Goal: Task Accomplishment & Management: Complete application form

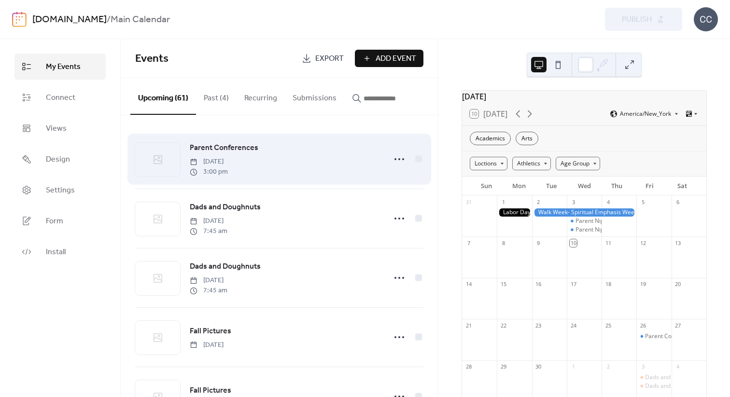
click at [295, 174] on div "Parent Conferences [DATE] 3:00 pm" at bounding box center [285, 159] width 190 height 35
click at [400, 161] on icon at bounding box center [399, 159] width 15 height 15
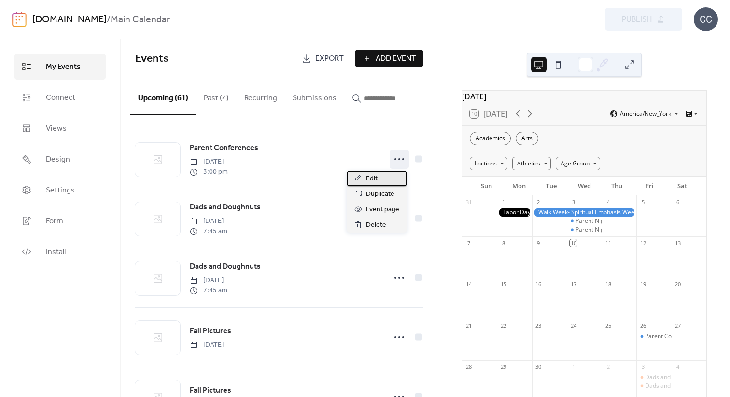
click at [366, 177] on span "Edit" at bounding box center [372, 179] width 12 height 12
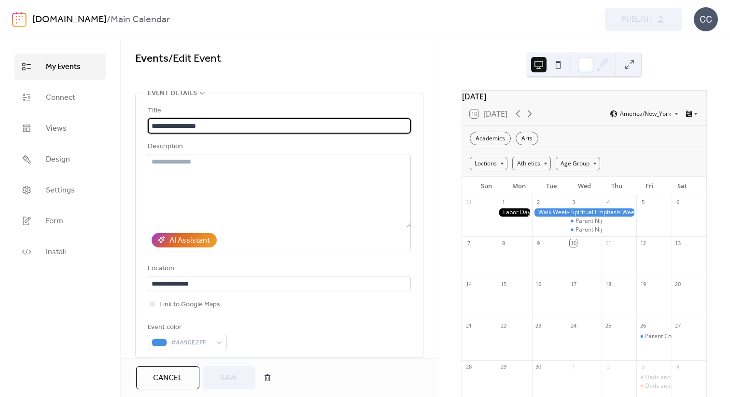
click at [46, 61] on span "My Events" at bounding box center [63, 67] width 35 height 12
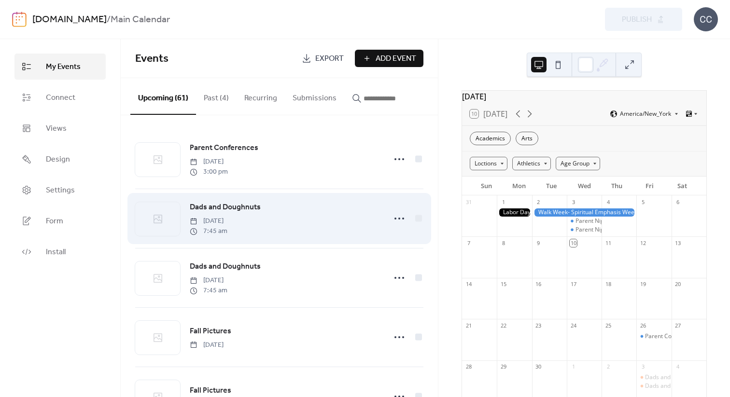
click at [221, 207] on span "Dads and Doughnuts" at bounding box center [225, 208] width 71 height 12
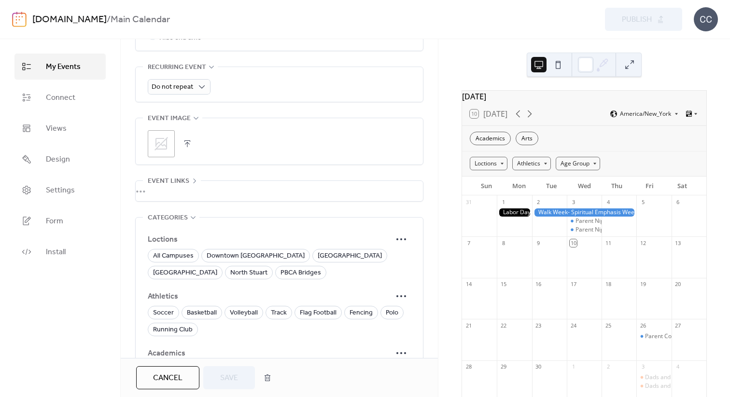
scroll to position [451, 0]
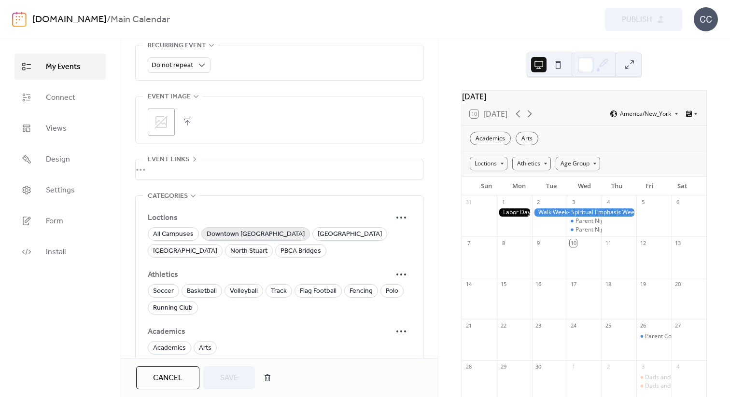
click at [238, 234] on span "Downtown [GEOGRAPHIC_DATA]" at bounding box center [256, 235] width 98 height 12
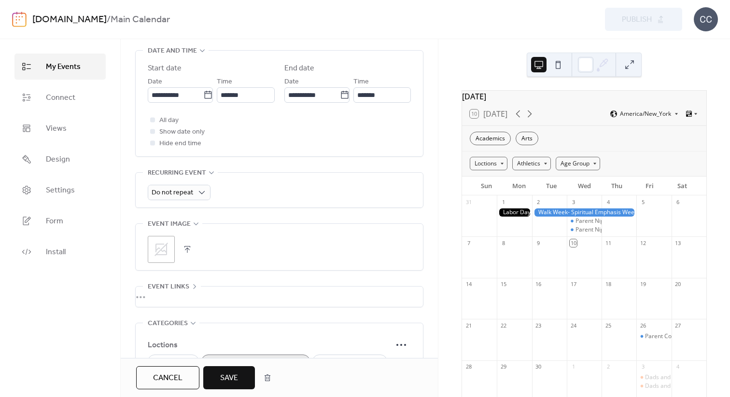
scroll to position [132, 0]
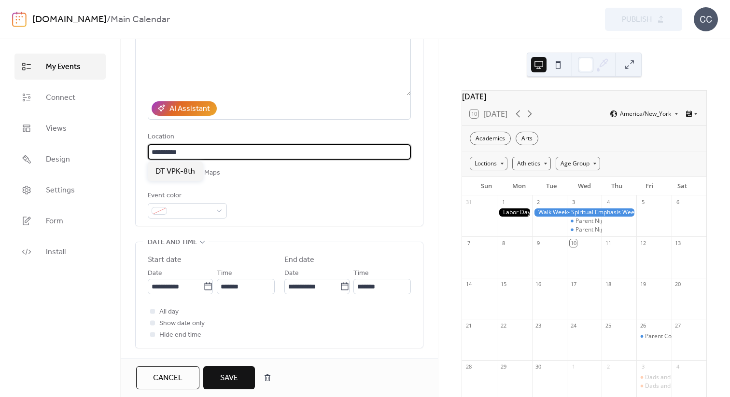
drag, startPoint x: 215, startPoint y: 155, endPoint x: 162, endPoint y: 154, distance: 53.6
click at [162, 154] on input "**********" at bounding box center [278, 151] width 260 height 15
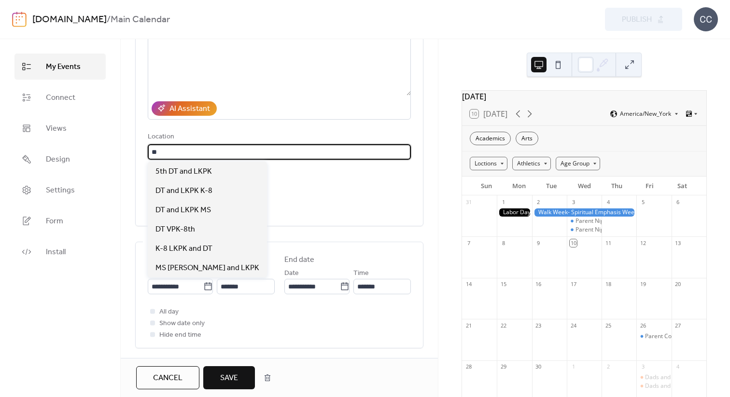
type input "*"
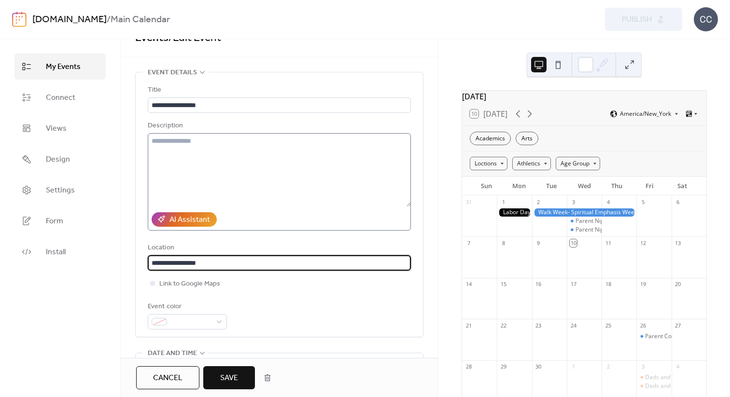
scroll to position [18, 0]
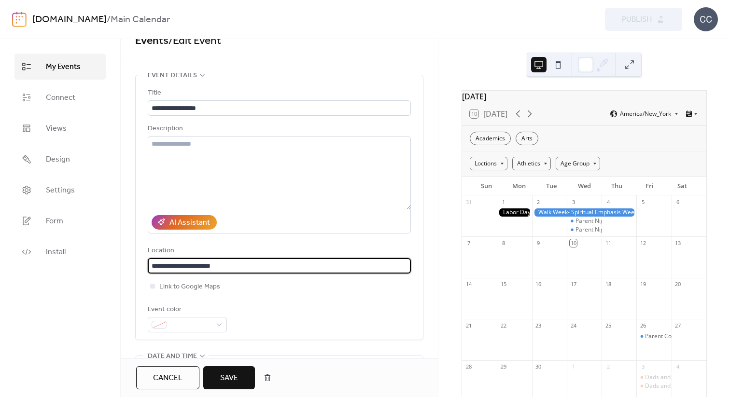
type input "**********"
click at [264, 246] on div "Location" at bounding box center [278, 251] width 261 height 12
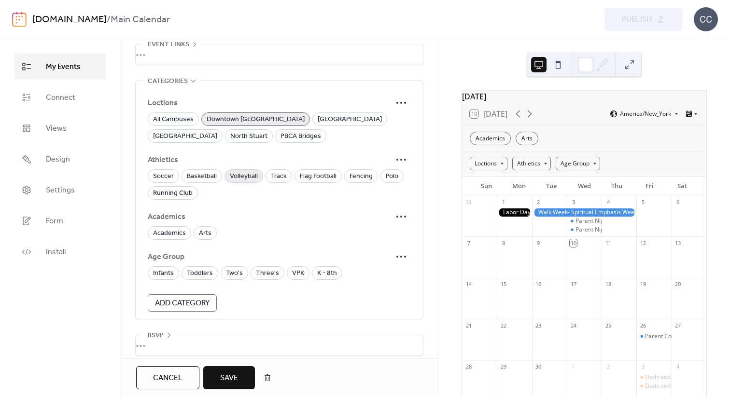
scroll to position [567, 0]
click at [295, 272] on span "VPK" at bounding box center [298, 272] width 12 height 12
click at [320, 274] on span "K - 8th" at bounding box center [327, 272] width 20 height 12
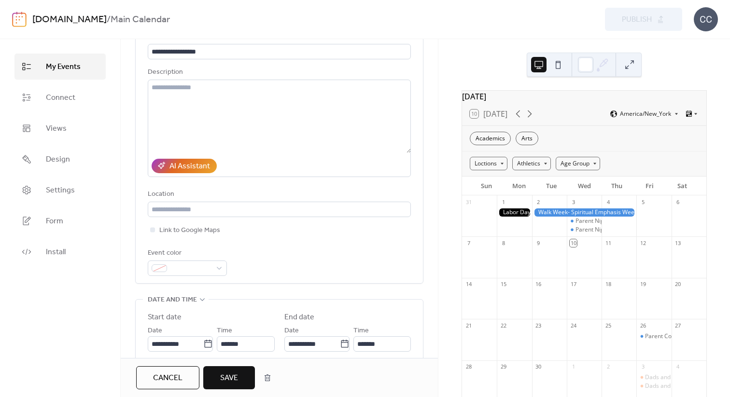
scroll to position [68, 0]
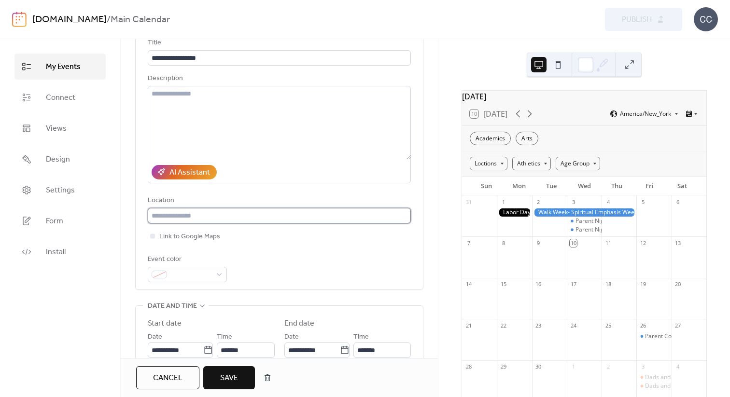
click at [222, 221] on input "text" at bounding box center [278, 215] width 260 height 15
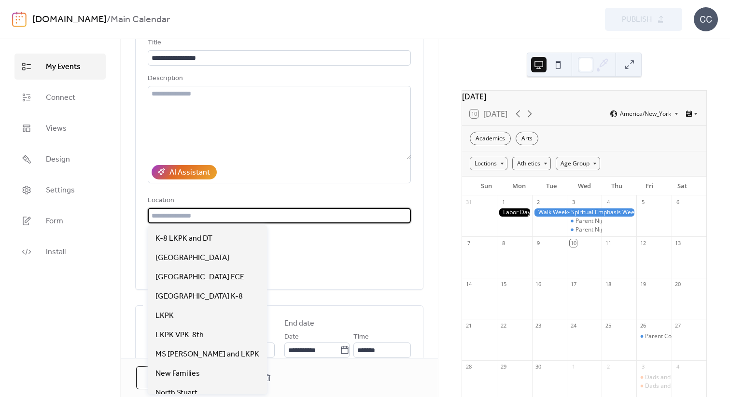
scroll to position [217, 0]
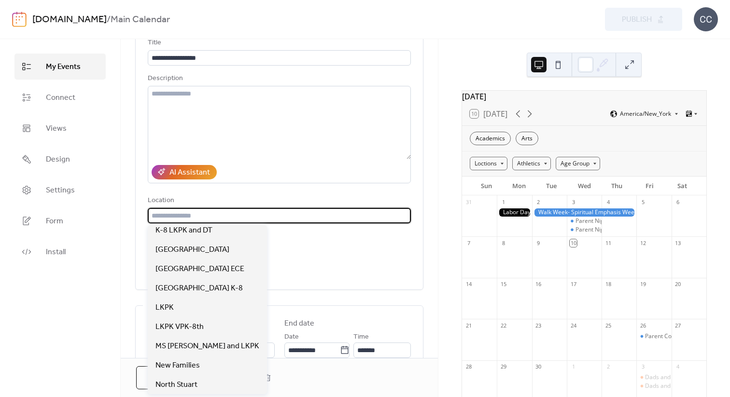
click at [286, 242] on div "**********" at bounding box center [279, 159] width 263 height 245
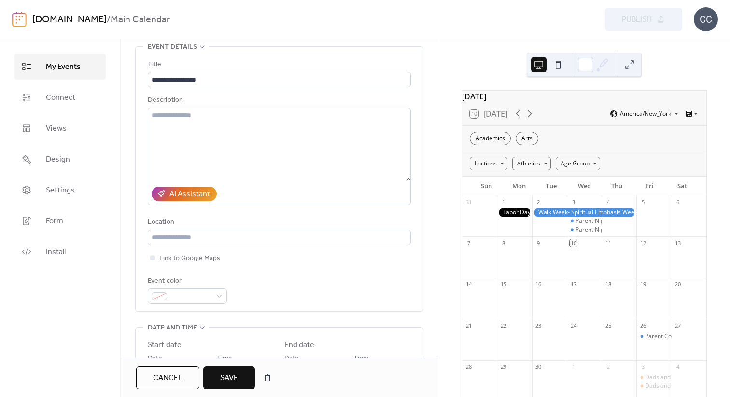
scroll to position [0, 0]
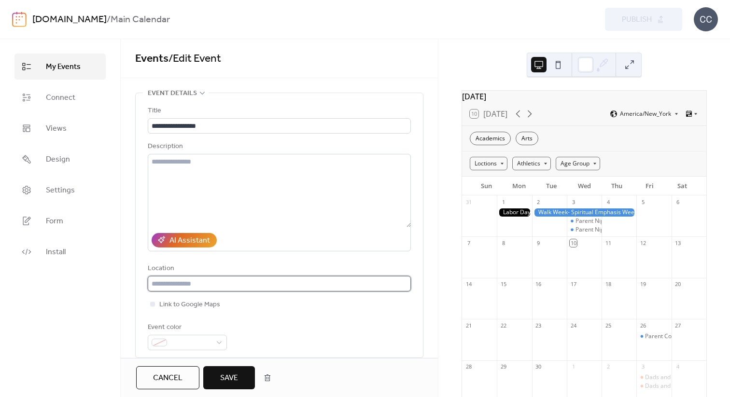
click at [191, 284] on input "text" at bounding box center [278, 283] width 260 height 15
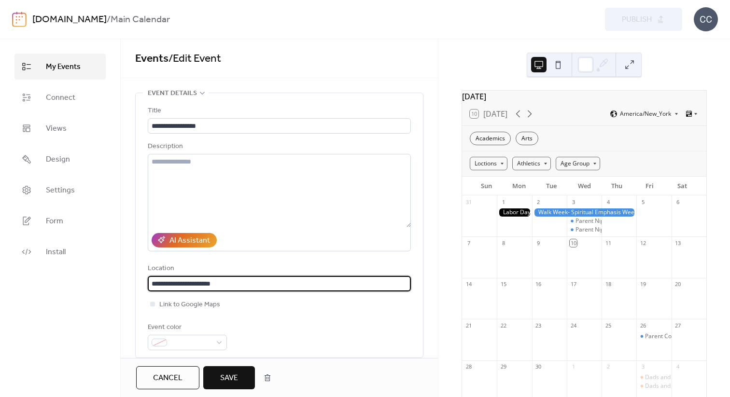
type input "**********"
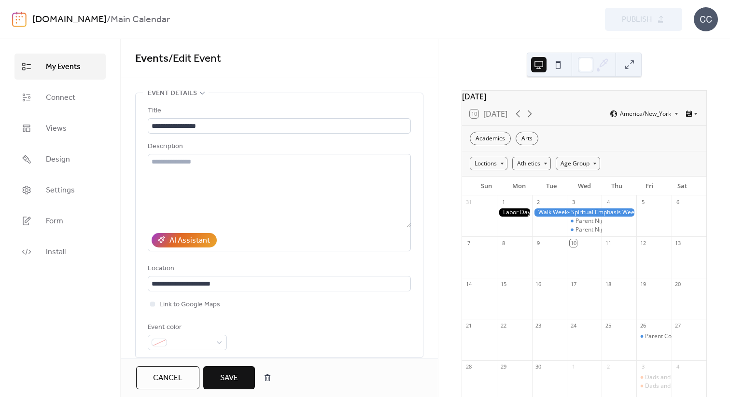
click at [238, 262] on div "**********" at bounding box center [279, 227] width 263 height 245
click at [225, 380] on span "Save" at bounding box center [229, 379] width 18 height 12
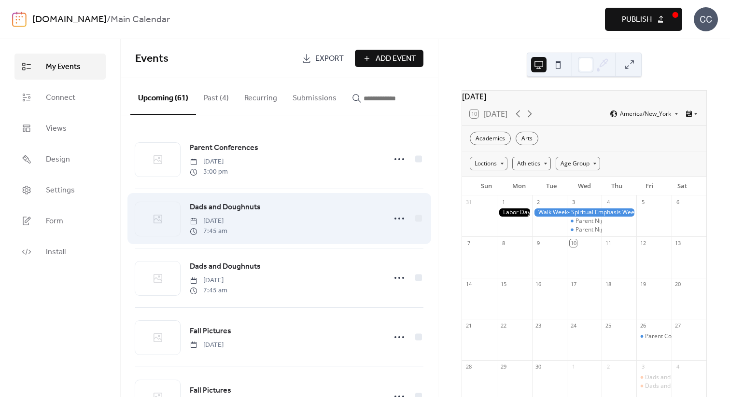
click at [221, 204] on span "Dads and Doughnuts" at bounding box center [225, 208] width 71 height 12
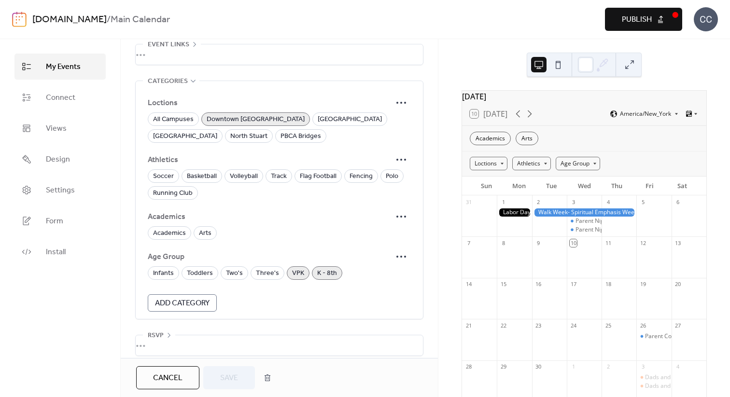
scroll to position [575, 0]
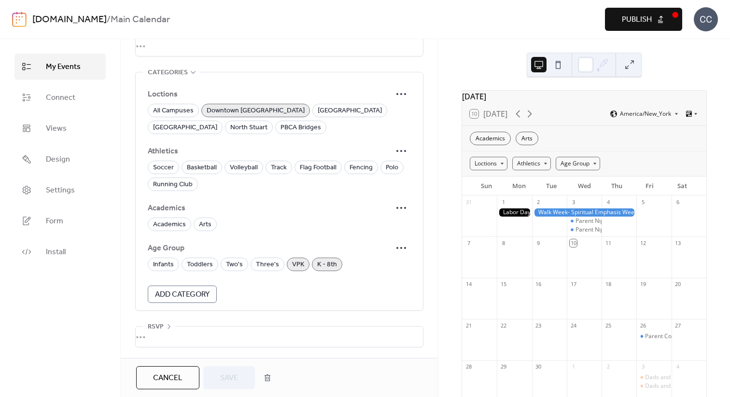
click at [637, 16] on span "Publish" at bounding box center [637, 20] width 30 height 12
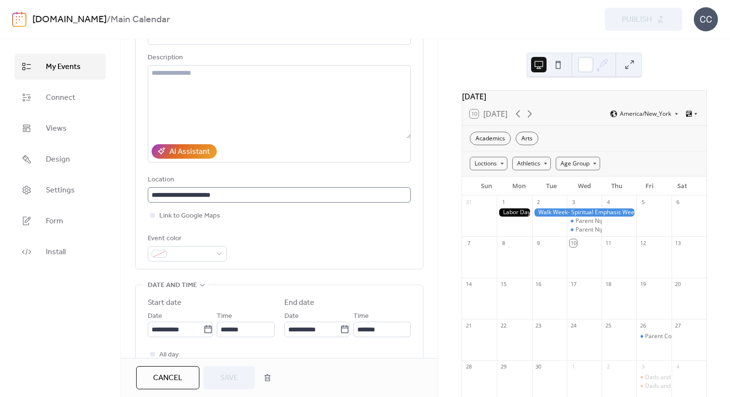
scroll to position [0, 0]
